Goal: Check status: Check status

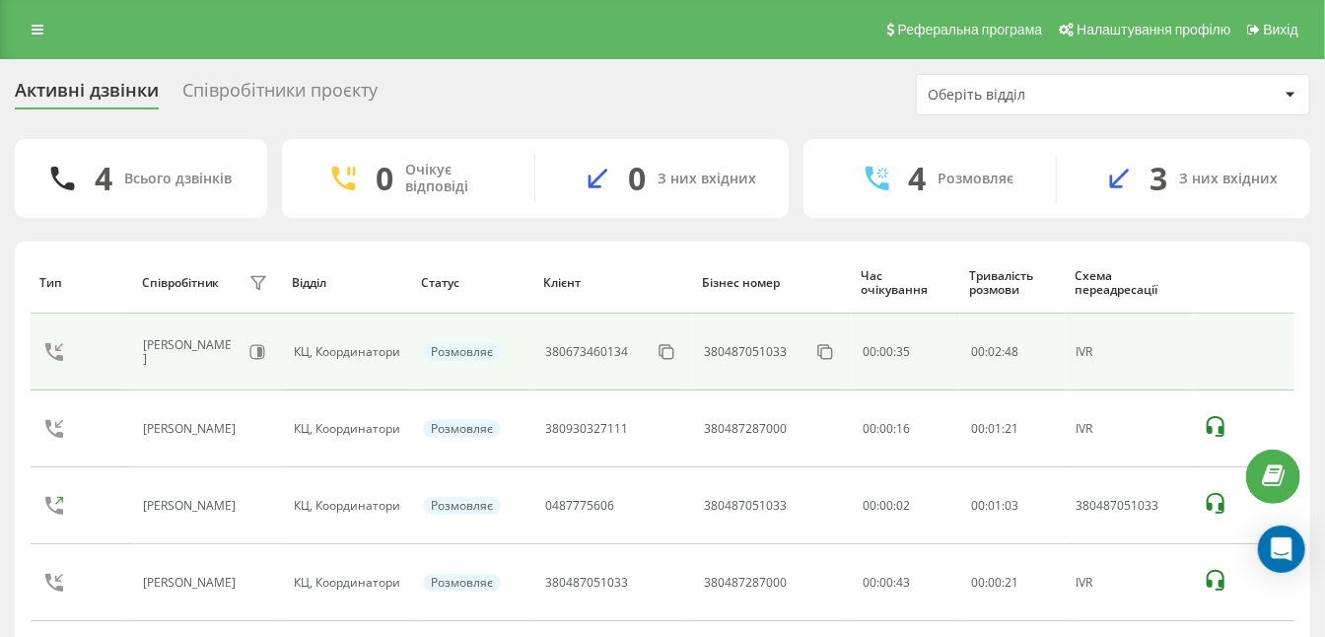
scroll to position [92, 0]
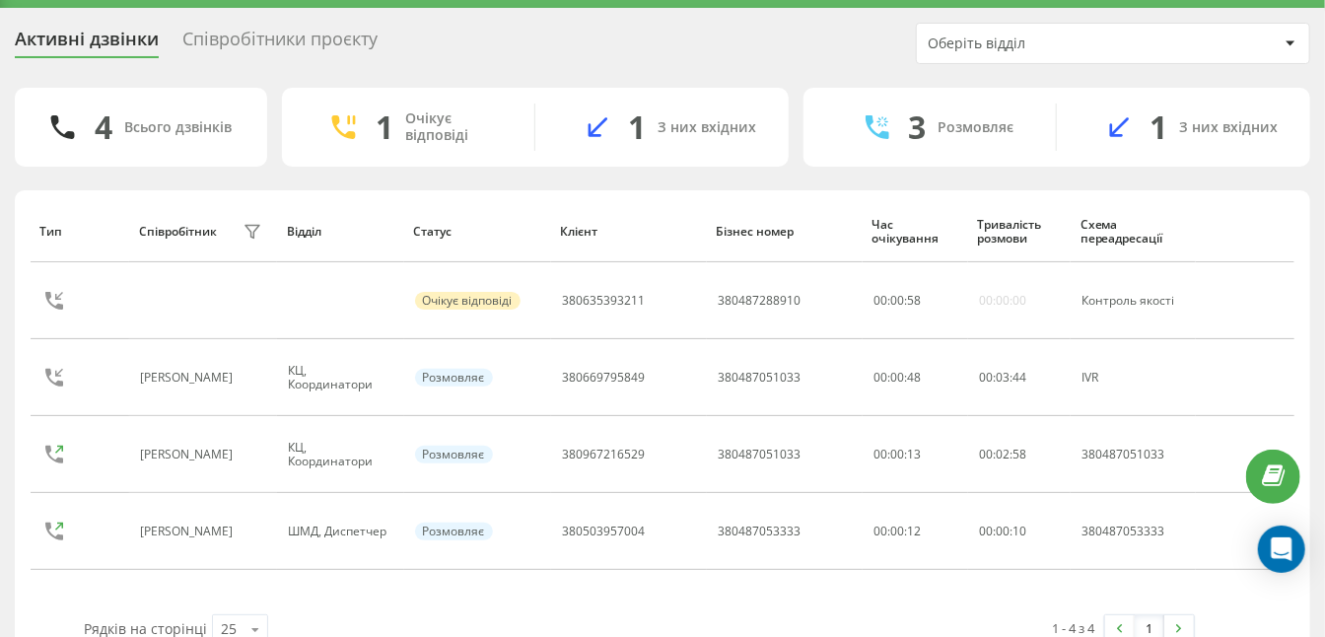
scroll to position [61, 0]
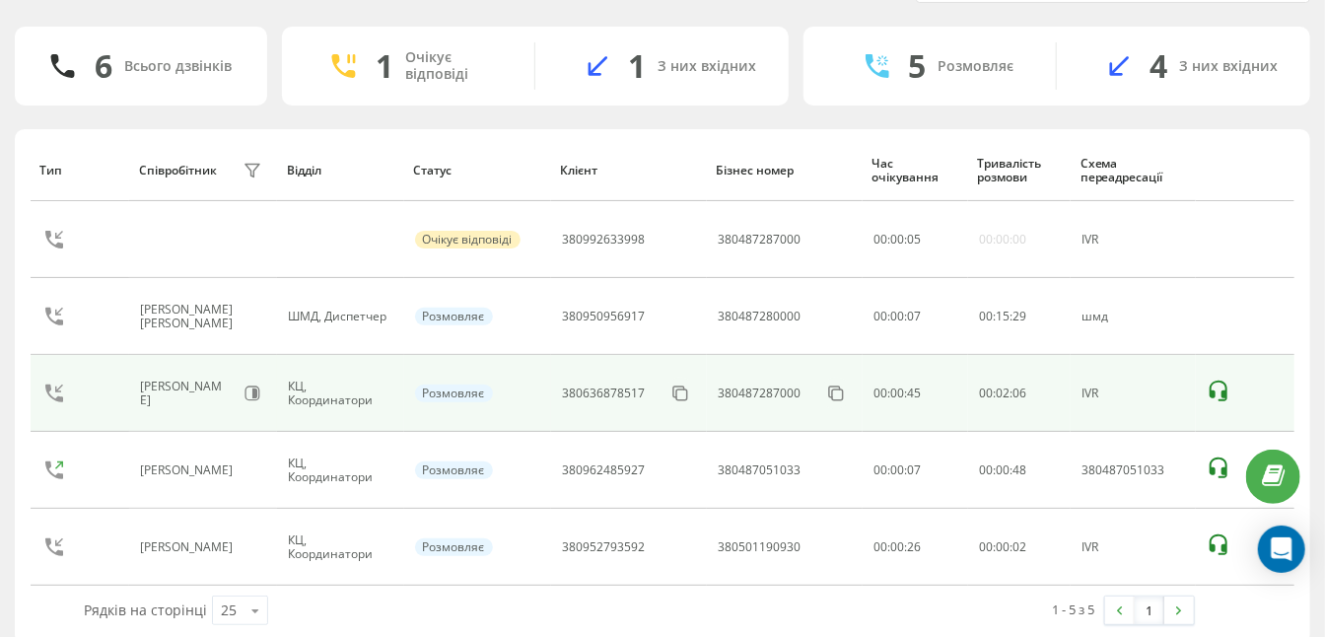
scroll to position [132, 0]
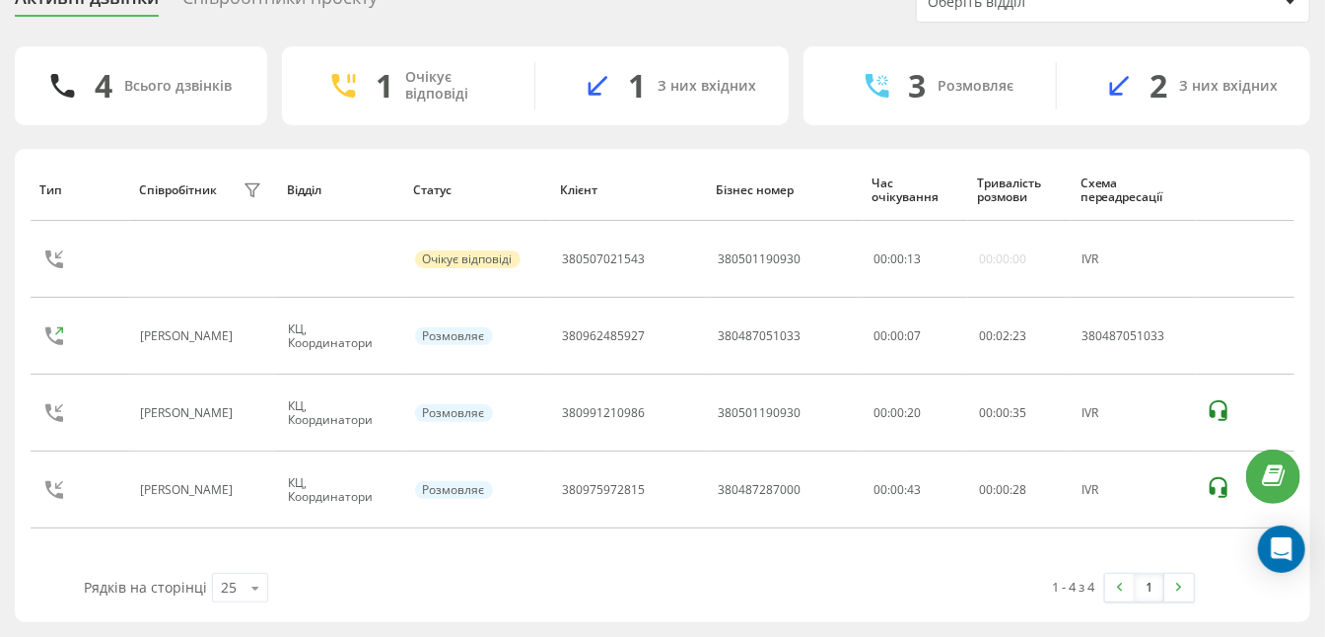
scroll to position [92, 0]
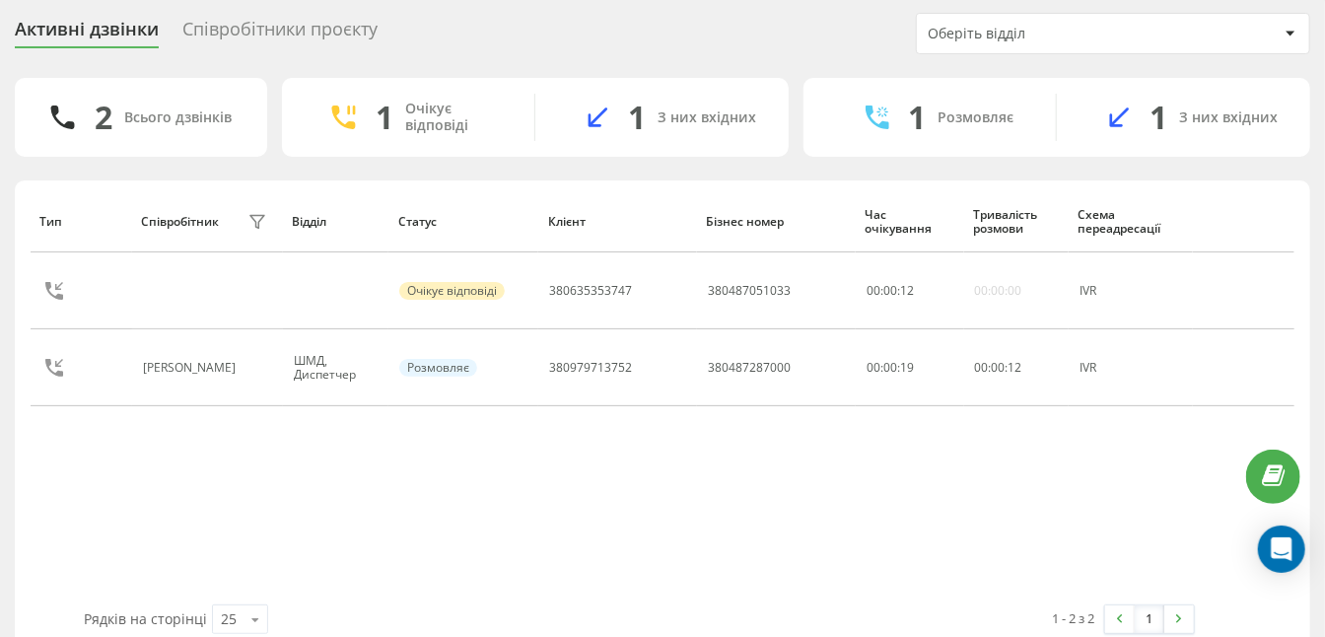
scroll to position [61, 0]
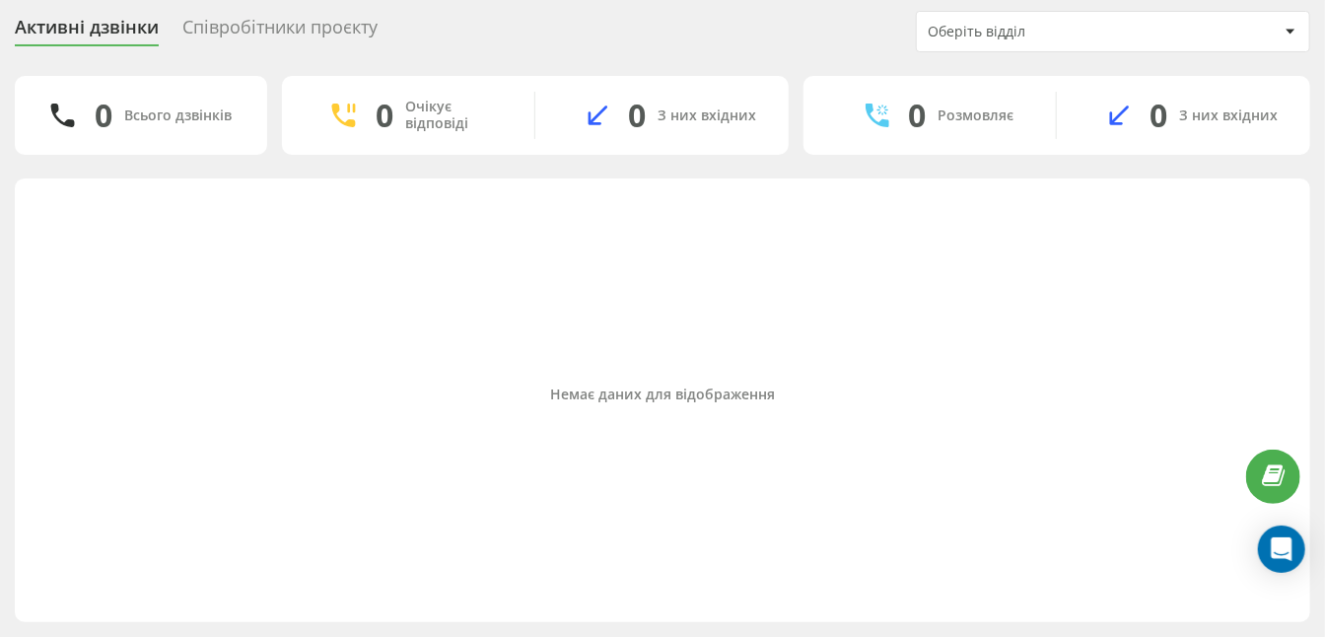
scroll to position [62, 0]
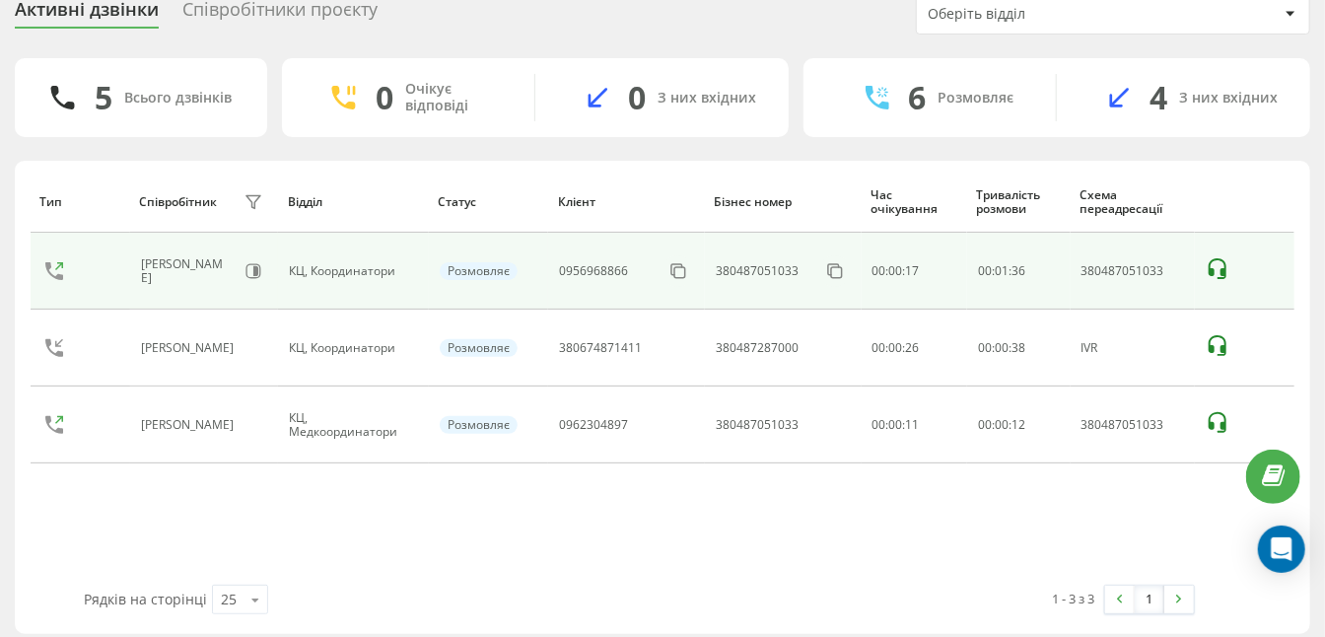
scroll to position [92, 0]
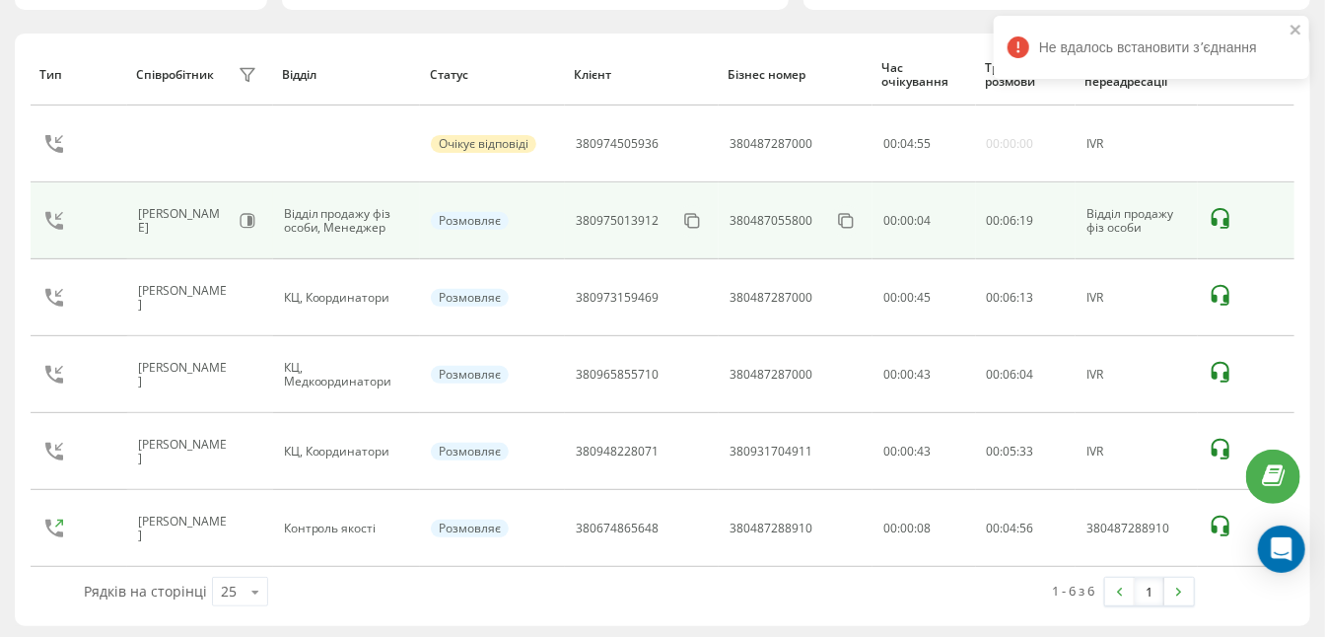
scroll to position [208, 0]
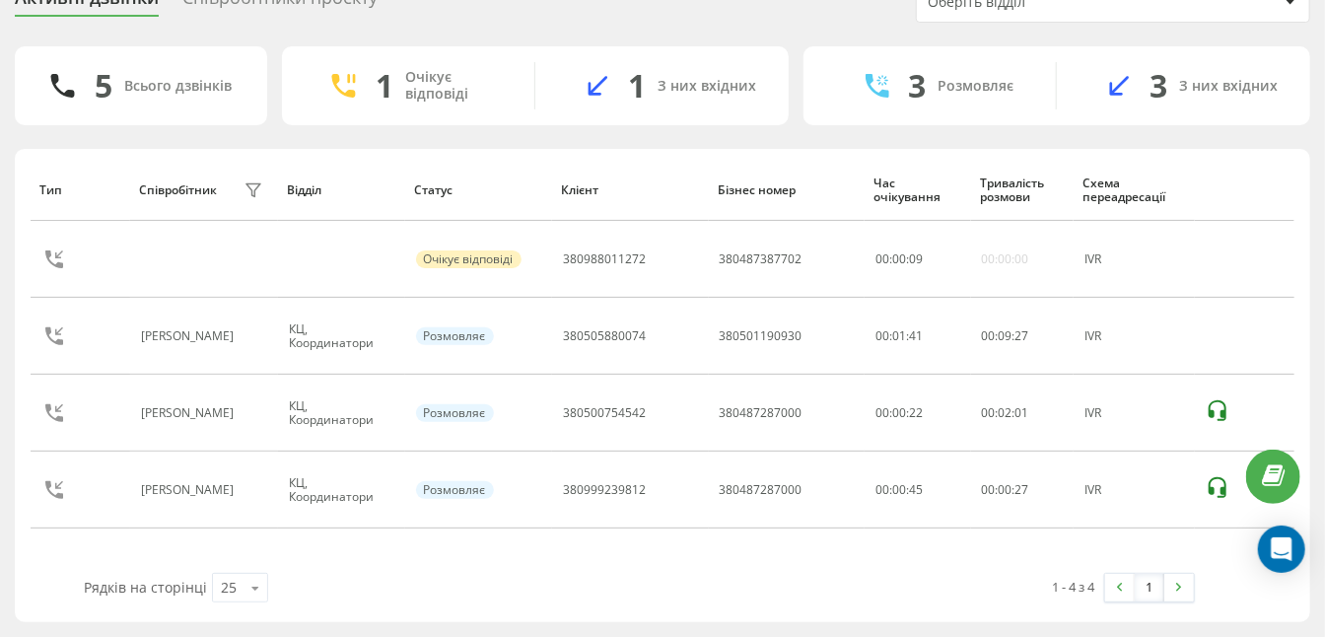
scroll to position [92, 0]
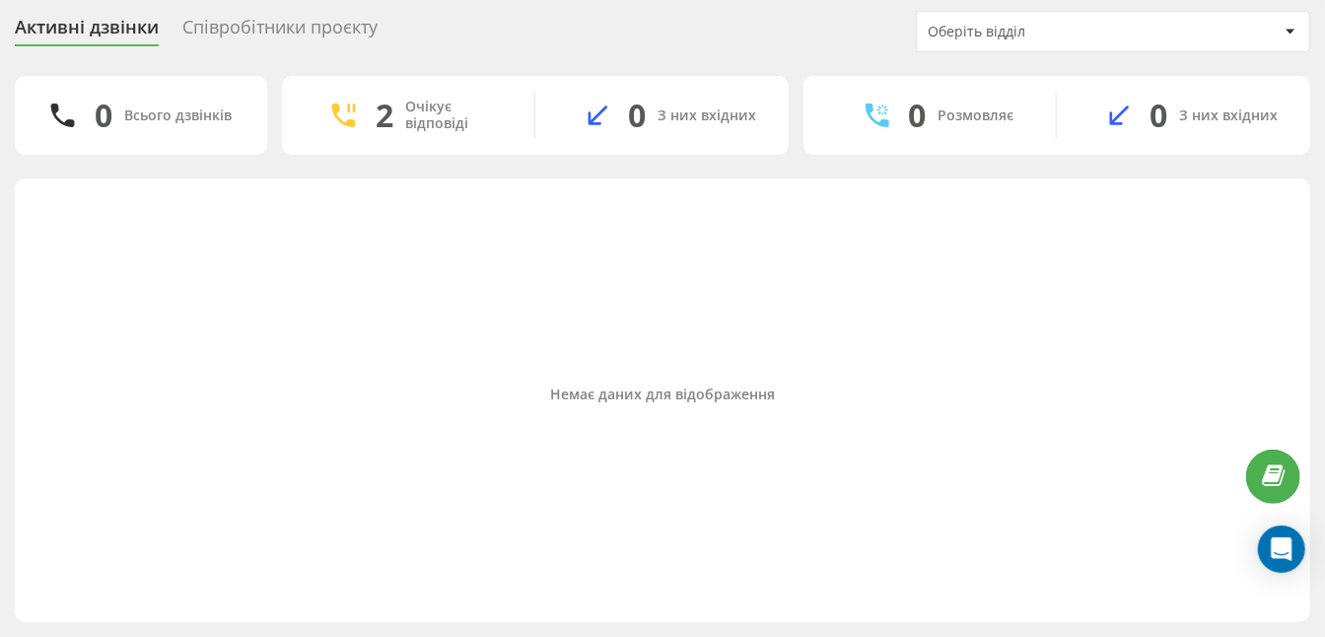
scroll to position [62, 0]
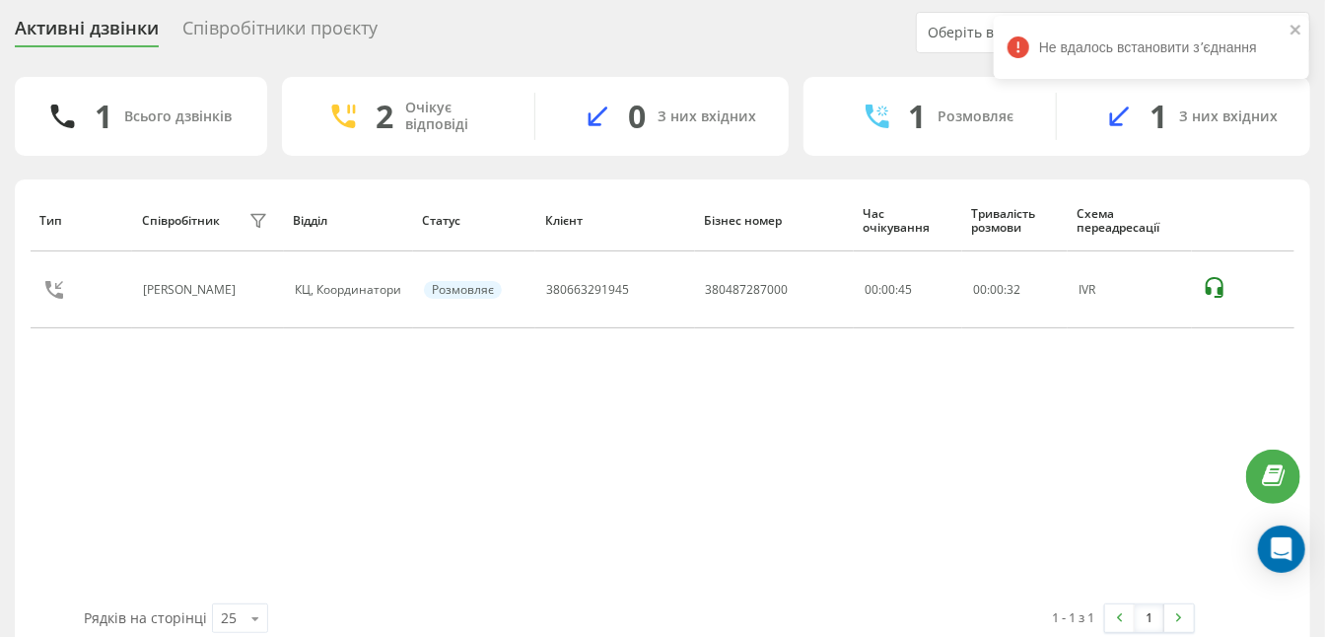
click at [798, 394] on div "Тип Співробітник фільтру Відділ Статус Клієнт Бізнес номер Час очікування Трива…" at bounding box center [663, 396] width 1264 height 414
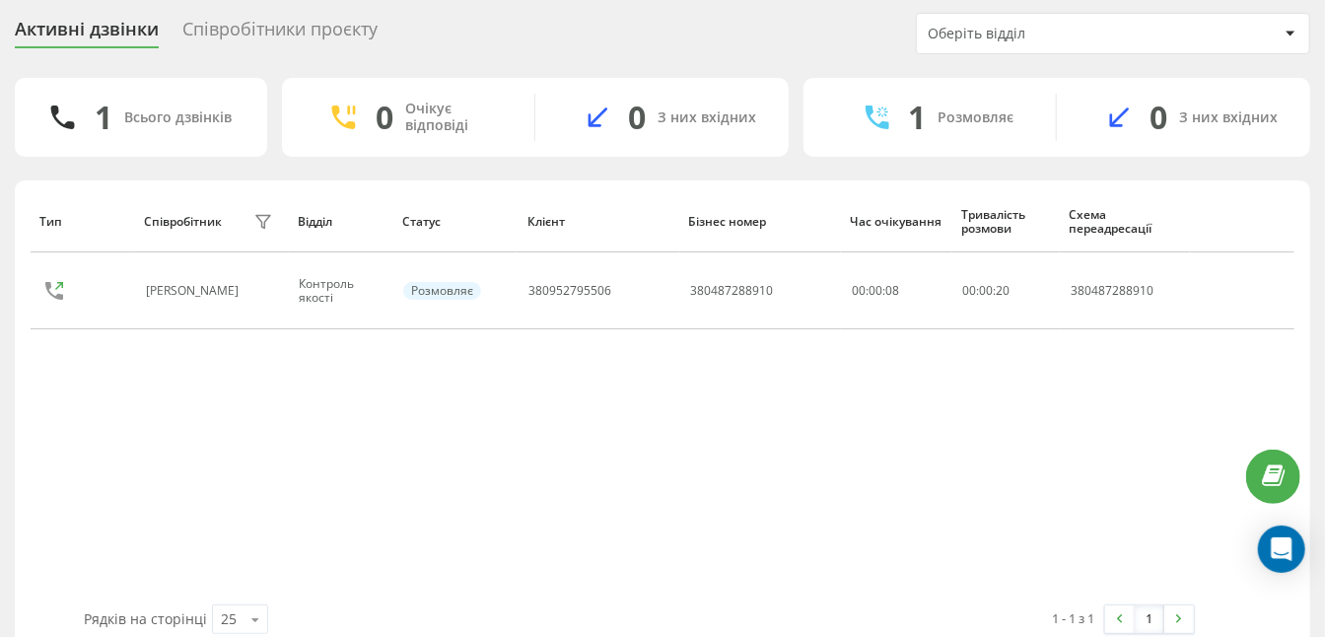
scroll to position [61, 0]
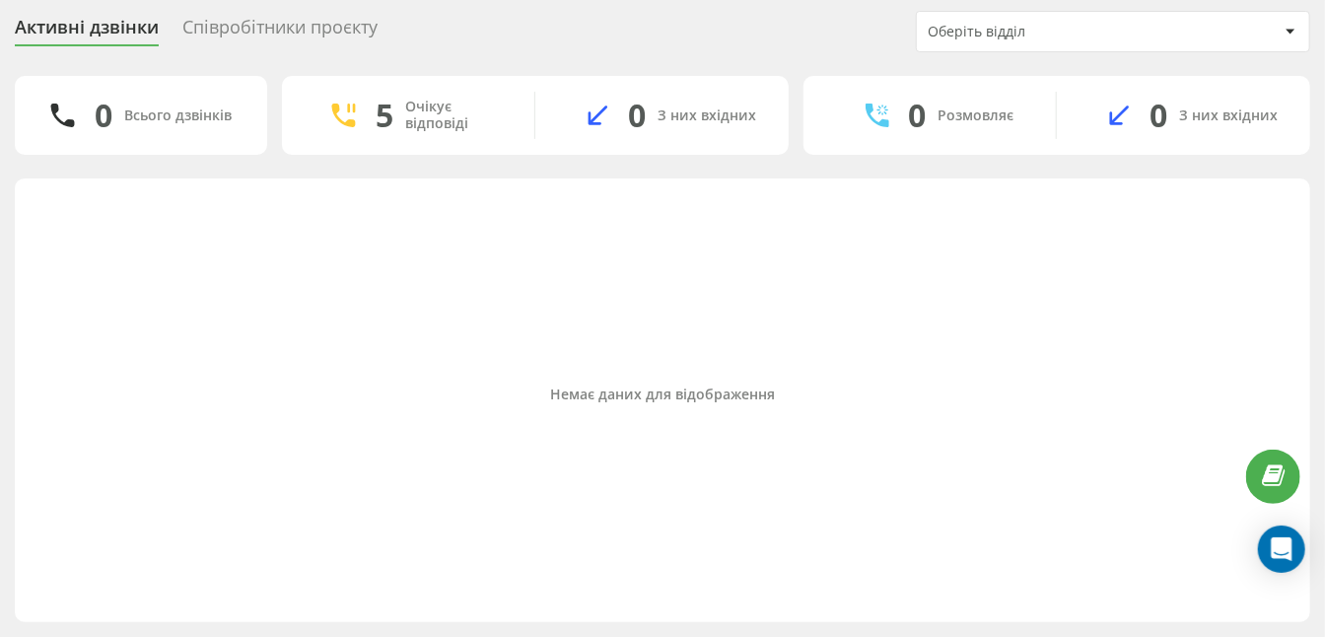
scroll to position [62, 0]
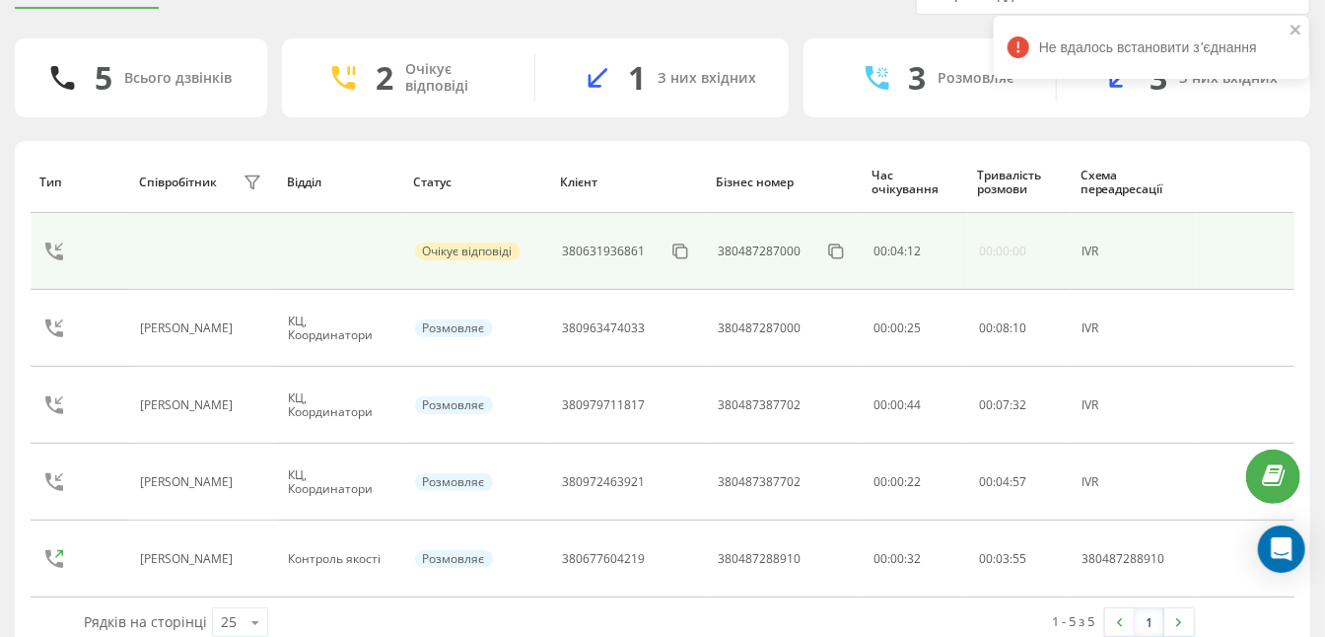
scroll to position [132, 0]
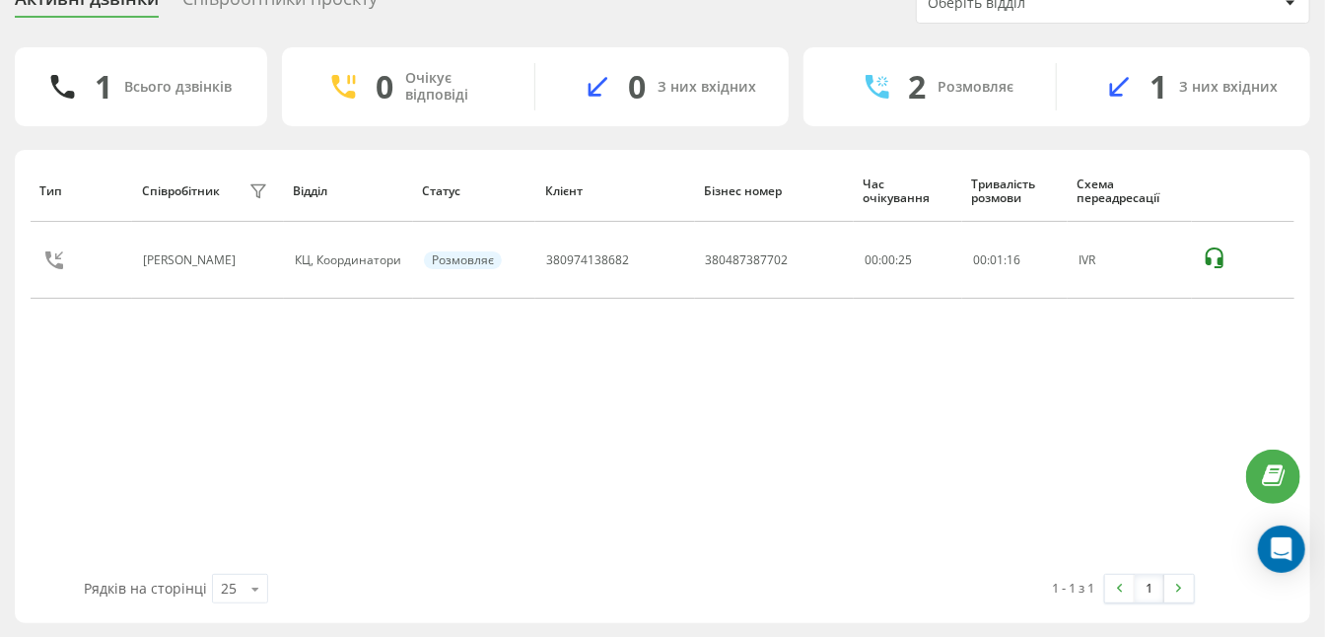
scroll to position [62, 0]
